Goal: Task Accomplishment & Management: Manage account settings

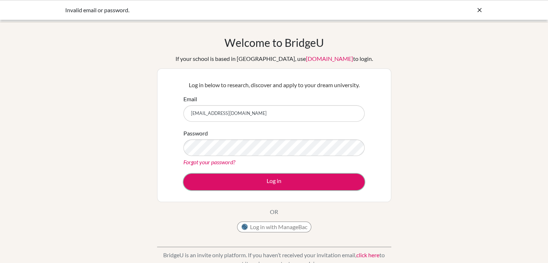
click at [250, 185] on button "Log in" at bounding box center [273, 182] width 181 height 17
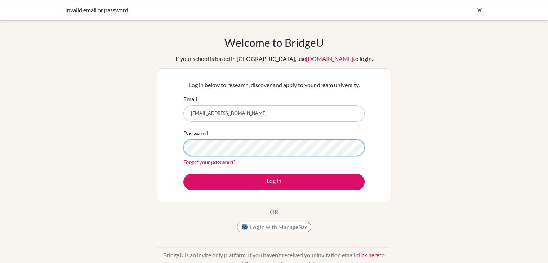
click at [183, 174] on button "Log in" at bounding box center [273, 182] width 181 height 17
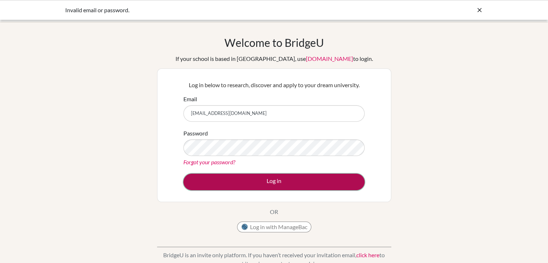
click at [206, 181] on button "Log in" at bounding box center [273, 182] width 181 height 17
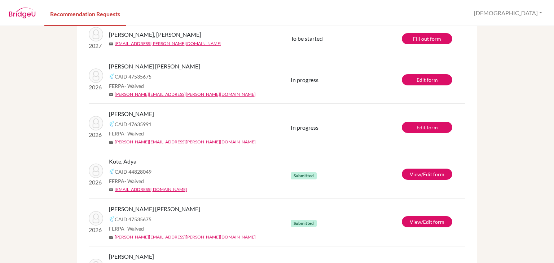
scroll to position [94, 0]
